Goal: Find specific page/section: Locate item on page

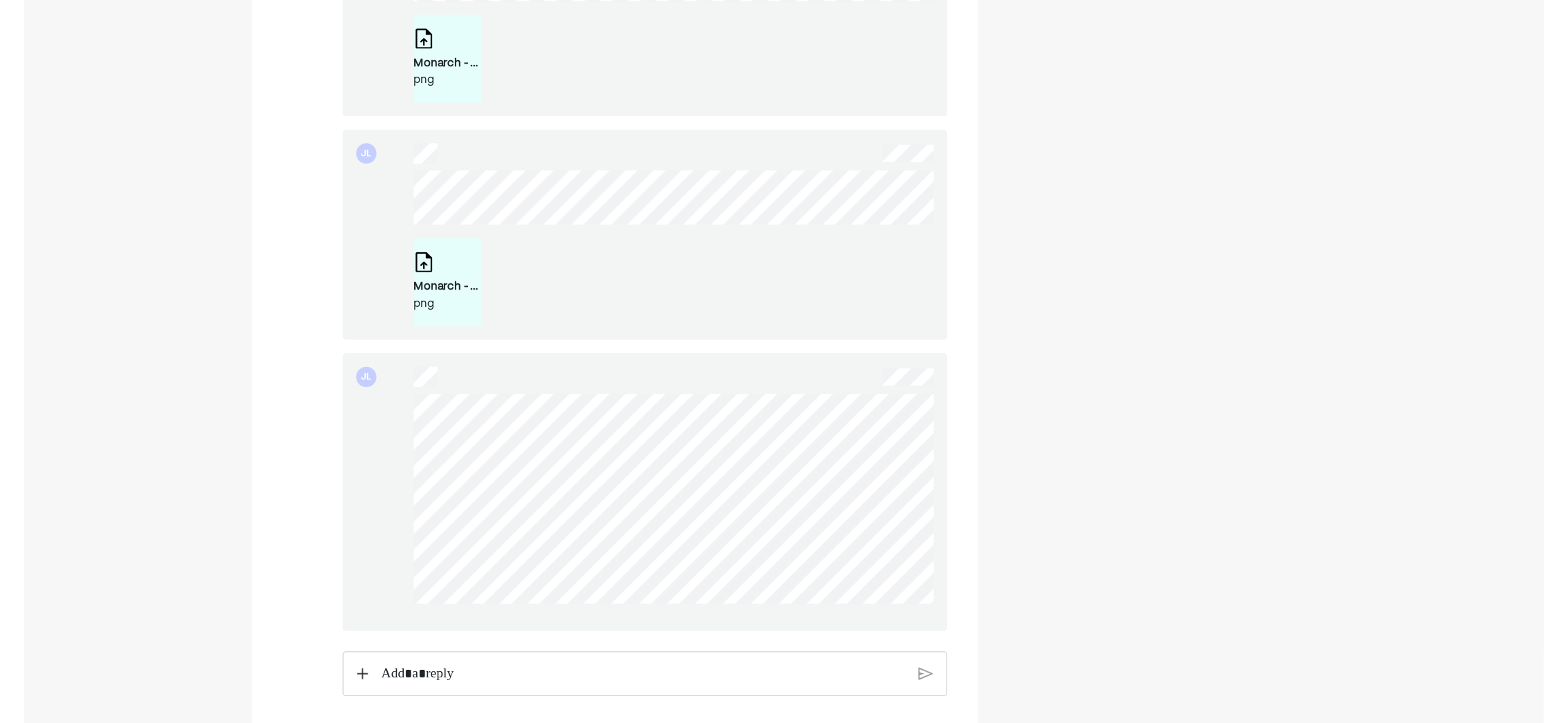
scroll to position [690, 0]
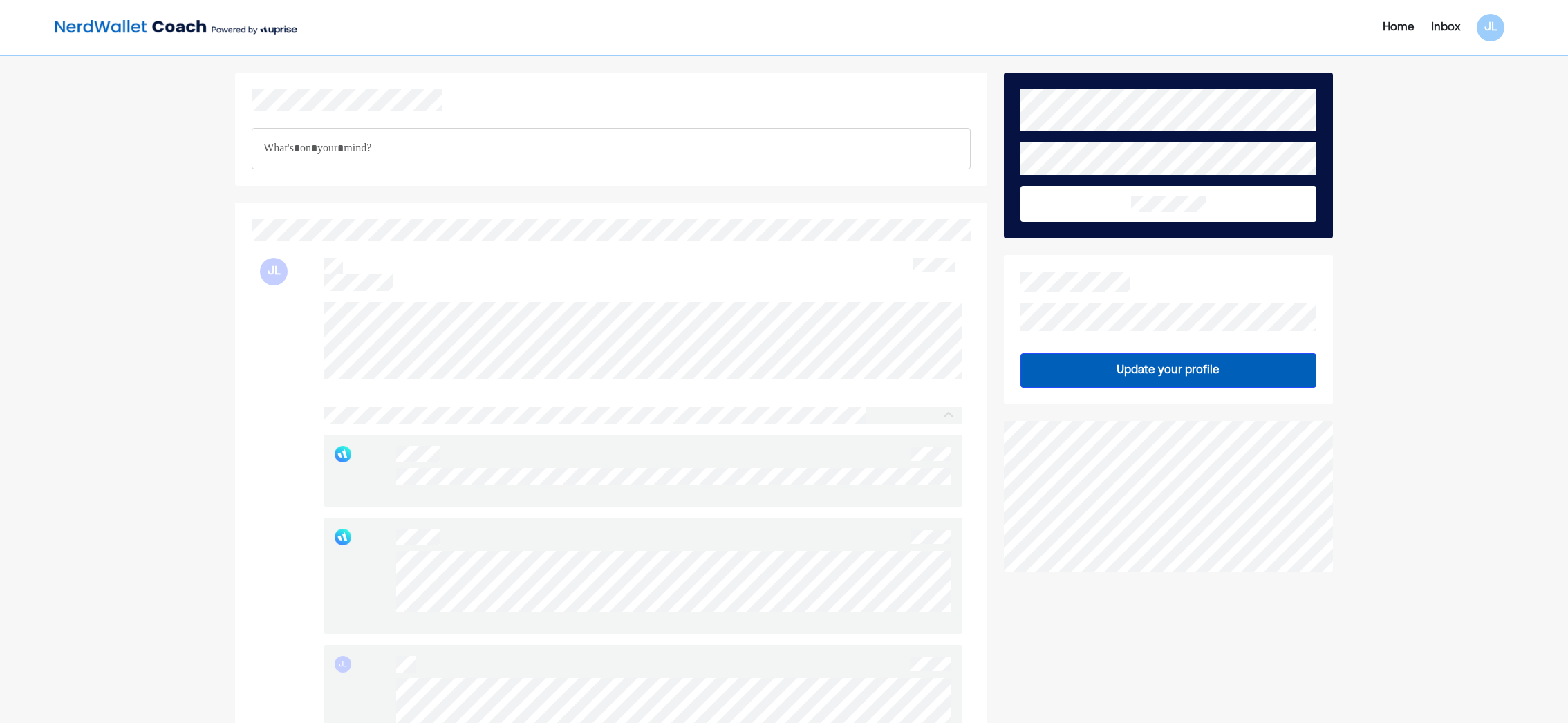
drag, startPoint x: 306, startPoint y: 309, endPoint x: 298, endPoint y: 331, distance: 23.4
drag, startPoint x: 303, startPoint y: 314, endPoint x: 318, endPoint y: 298, distance: 21.9
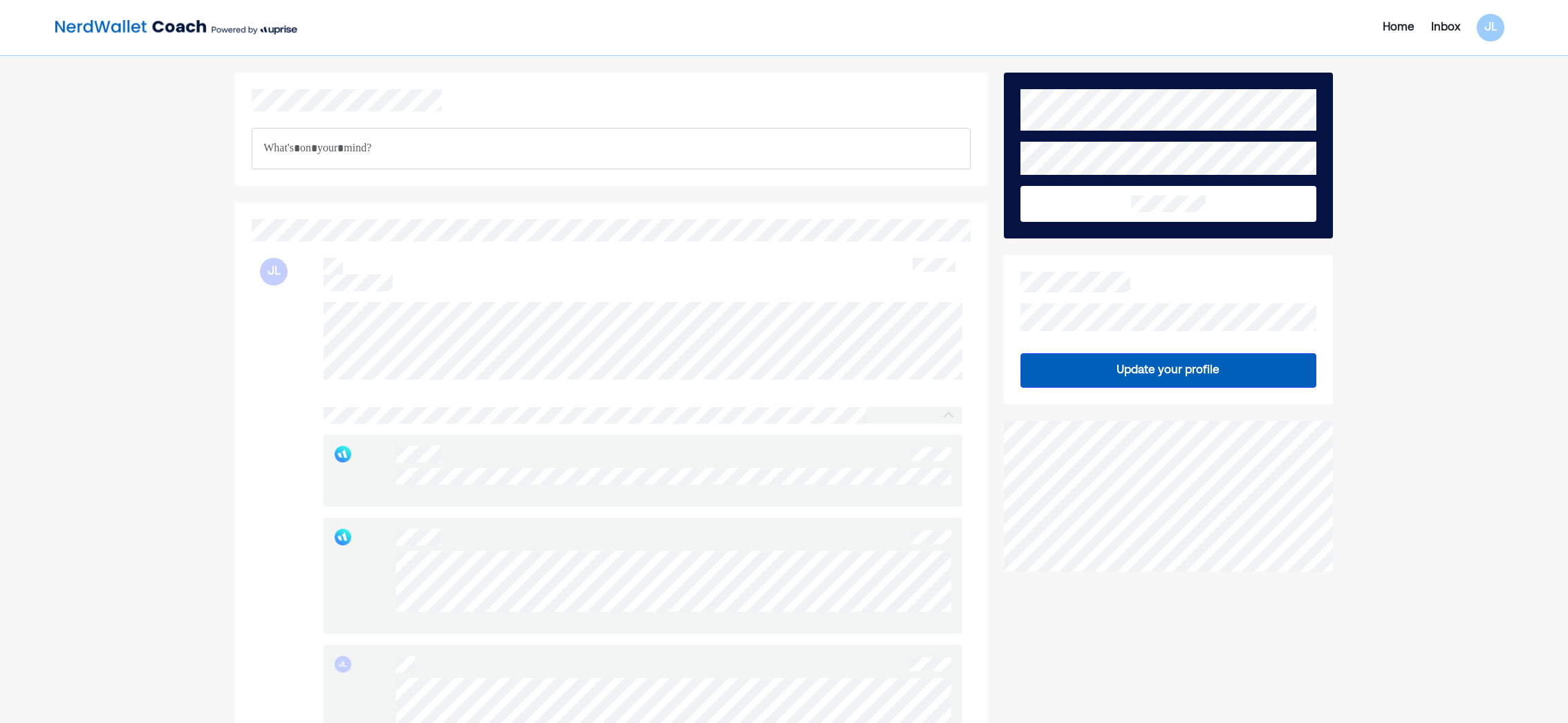
drag, startPoint x: 318, startPoint y: 298, endPoint x: 310, endPoint y: 323, distance: 26.2
drag, startPoint x: 306, startPoint y: 305, endPoint x: 302, endPoint y: 292, distance: 13.6
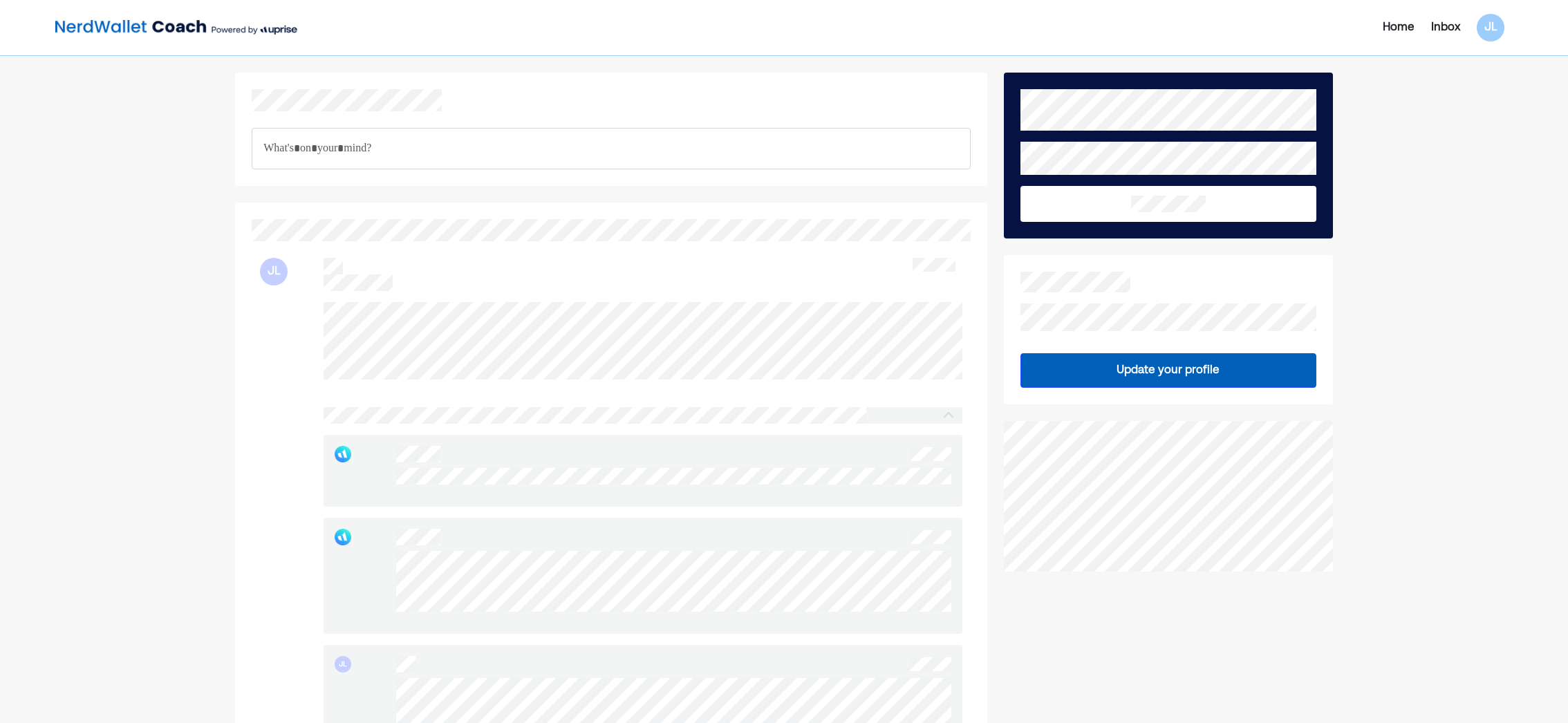
drag, startPoint x: 302, startPoint y: 292, endPoint x: 297, endPoint y: 311, distance: 19.6
